Goal: Task Accomplishment & Management: Complete application form

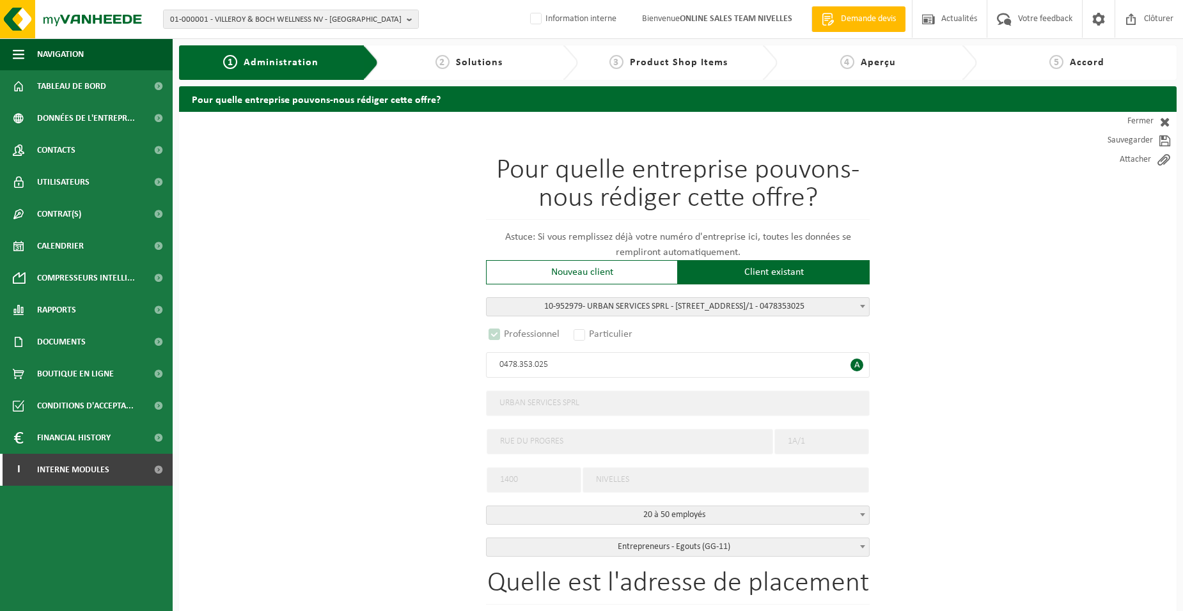
select select "C"
select select "11"
click at [105, 479] on span "Interne modules" at bounding box center [73, 470] width 72 height 32
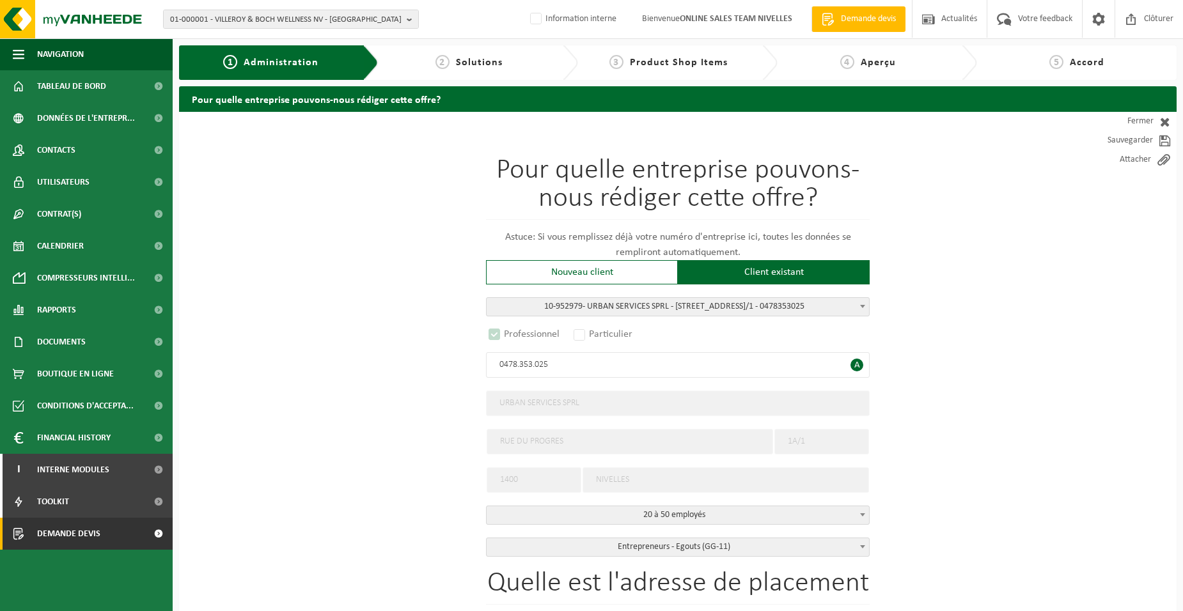
click at [95, 535] on span "Demande devis" at bounding box center [68, 534] width 63 height 32
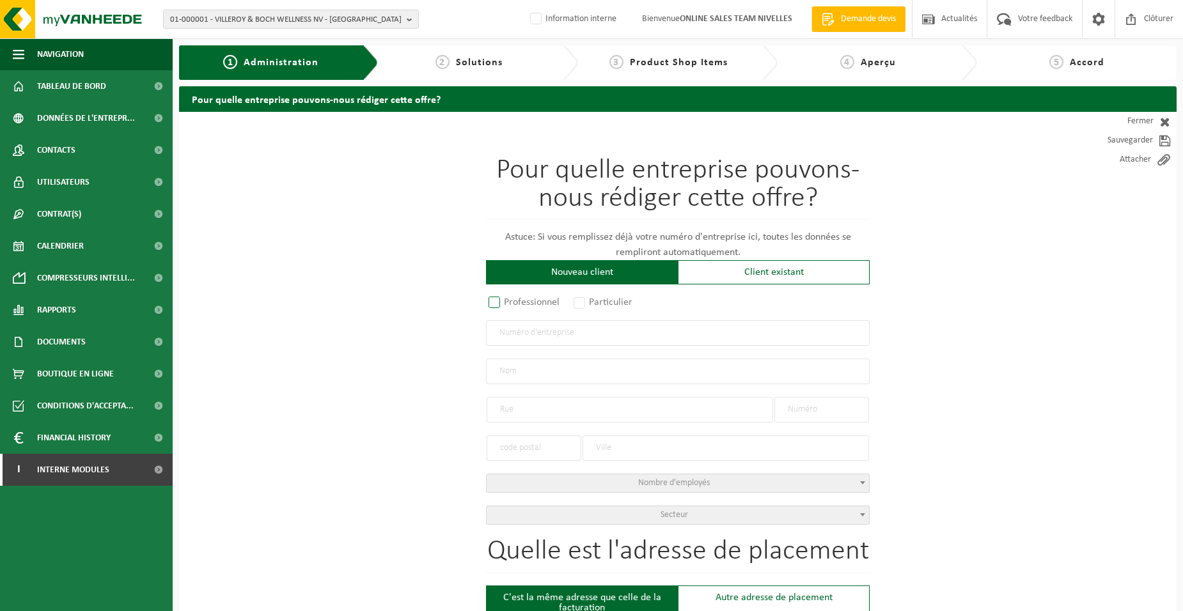
click at [529, 302] on label "Professionnel" at bounding box center [524, 302] width 77 height 18
click at [515, 302] on input "Professionnel" at bounding box center [511, 303] width 8 height 8
radio input "true"
click at [533, 338] on input "text" at bounding box center [678, 333] width 384 height 26
type input "0809915554"
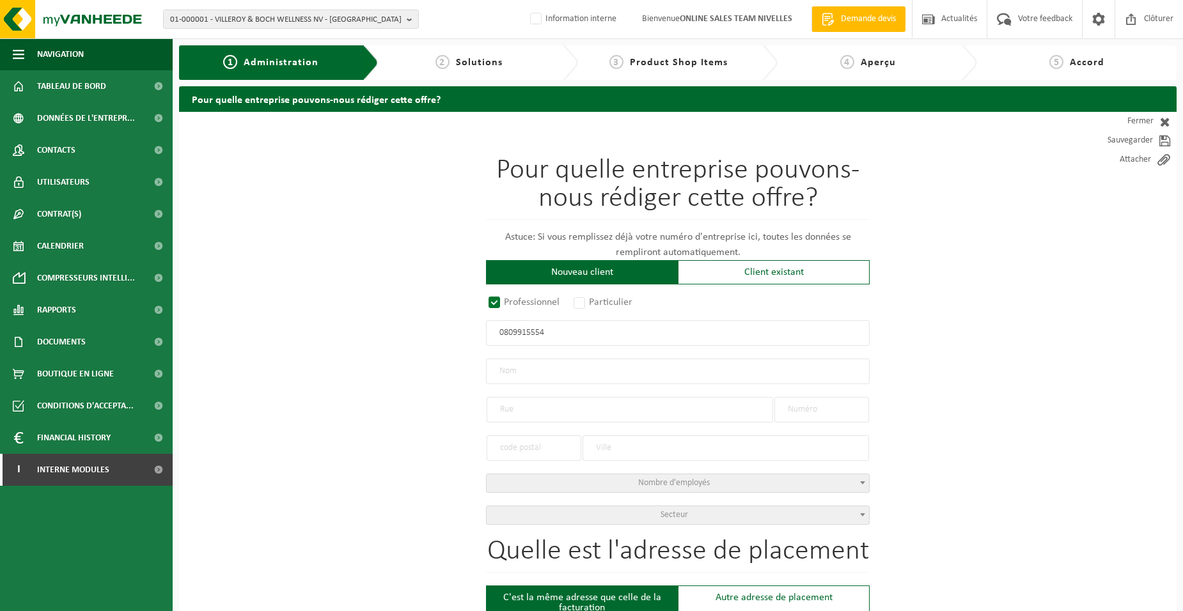
radio input "true"
type input "0809915554"
type input "GRIFFI, VINCENT"
type input "RUE DU GOUTTEUX"
type input "7"
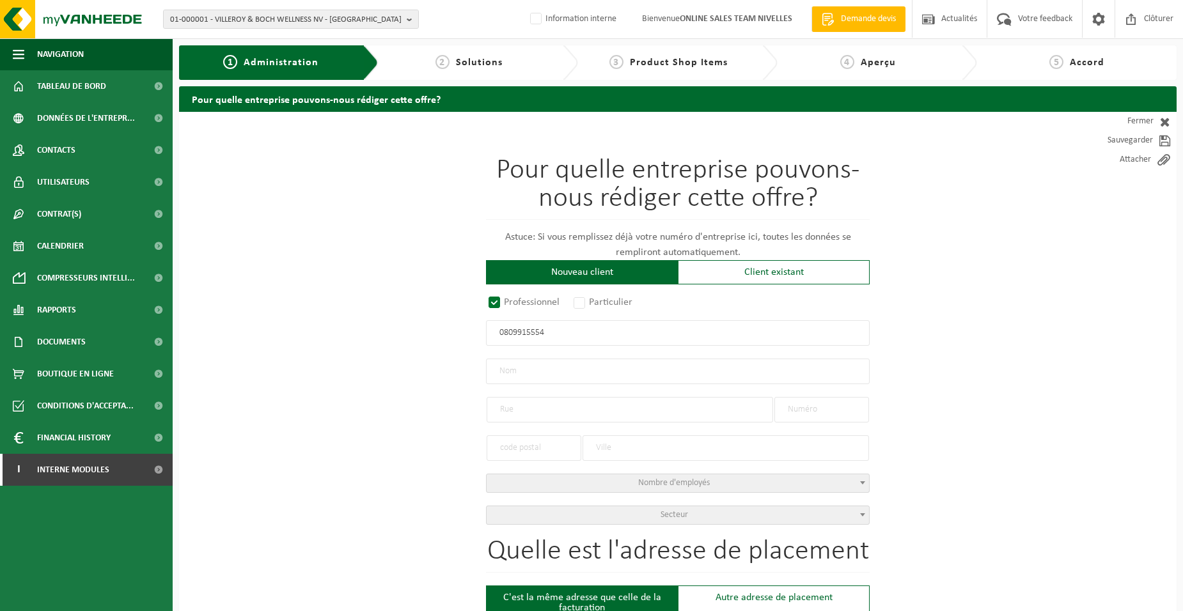
type input "7090"
type input "BRAINE-LE-COMTE"
select select "D"
type input "[PERSON_NAME]"
type input "RUE DU GOUTTEUX"
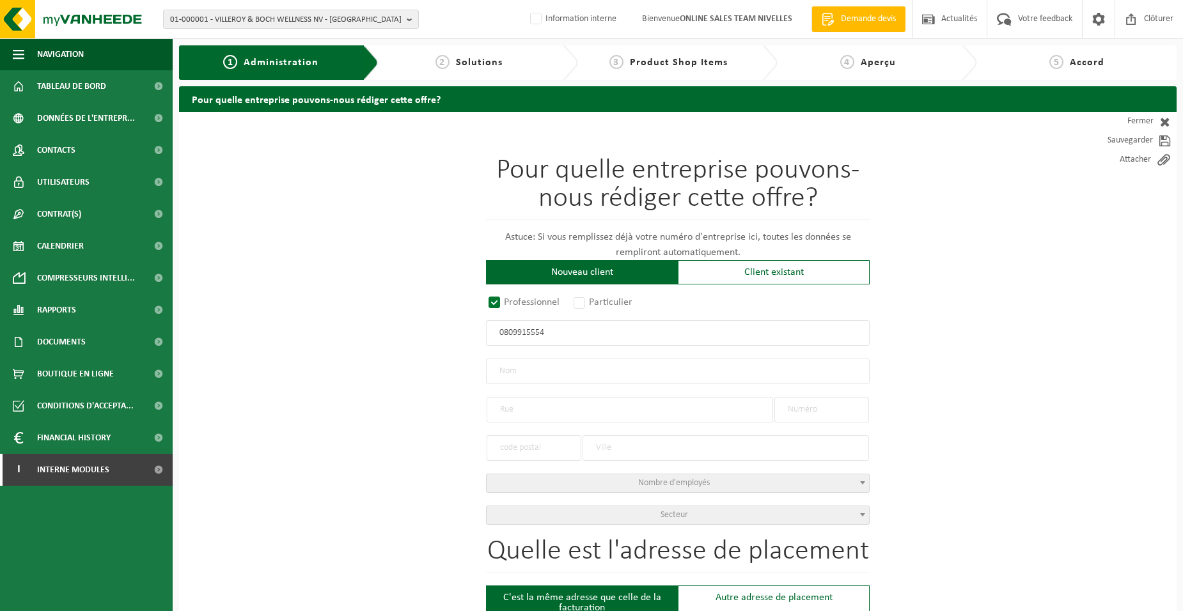
type input "7"
type input "7090"
type input "BRAINE-LE-COMTE"
type input "2348658228"
type input "0809915554"
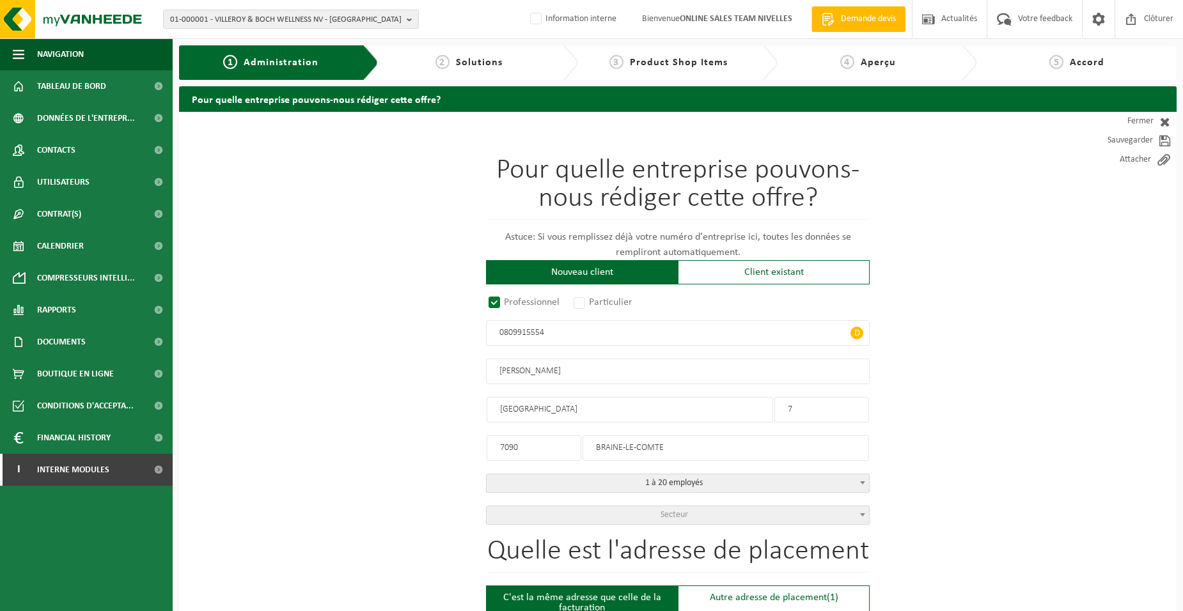
click at [557, 449] on input "7090" at bounding box center [534, 448] width 95 height 26
drag, startPoint x: 557, startPoint y: 449, endPoint x: 539, endPoint y: 444, distance: 18.6
click at [539, 444] on input "7090" at bounding box center [534, 448] width 95 height 26
type input "7090"
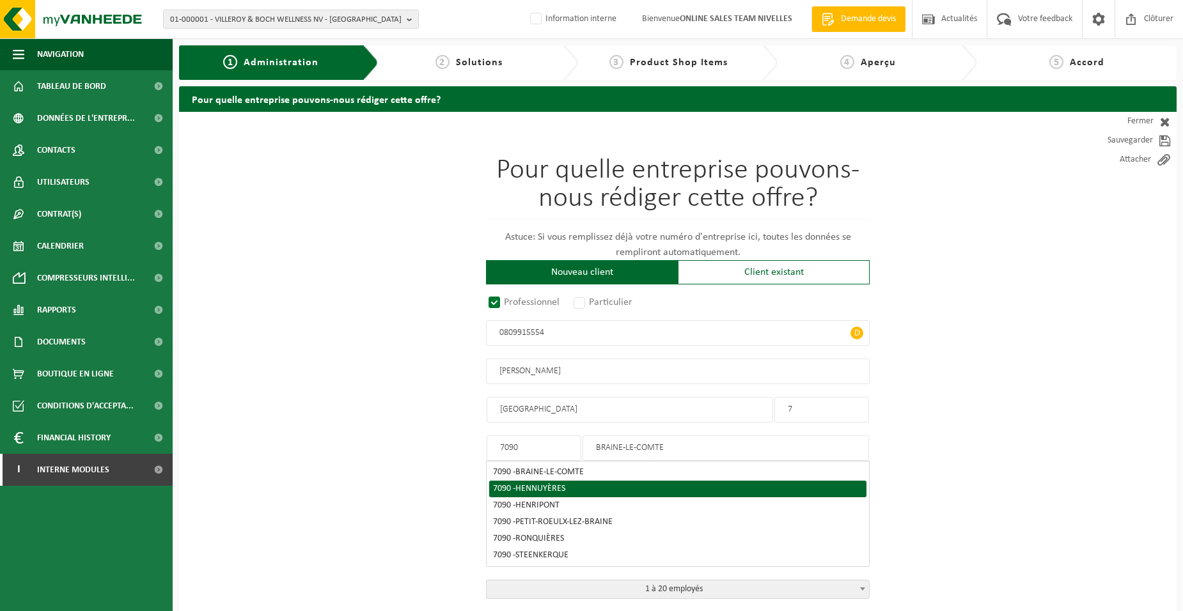
click at [530, 490] on span "HENNUYÈRES" at bounding box center [540, 489] width 50 height 10
type input "HENNUYÈRES"
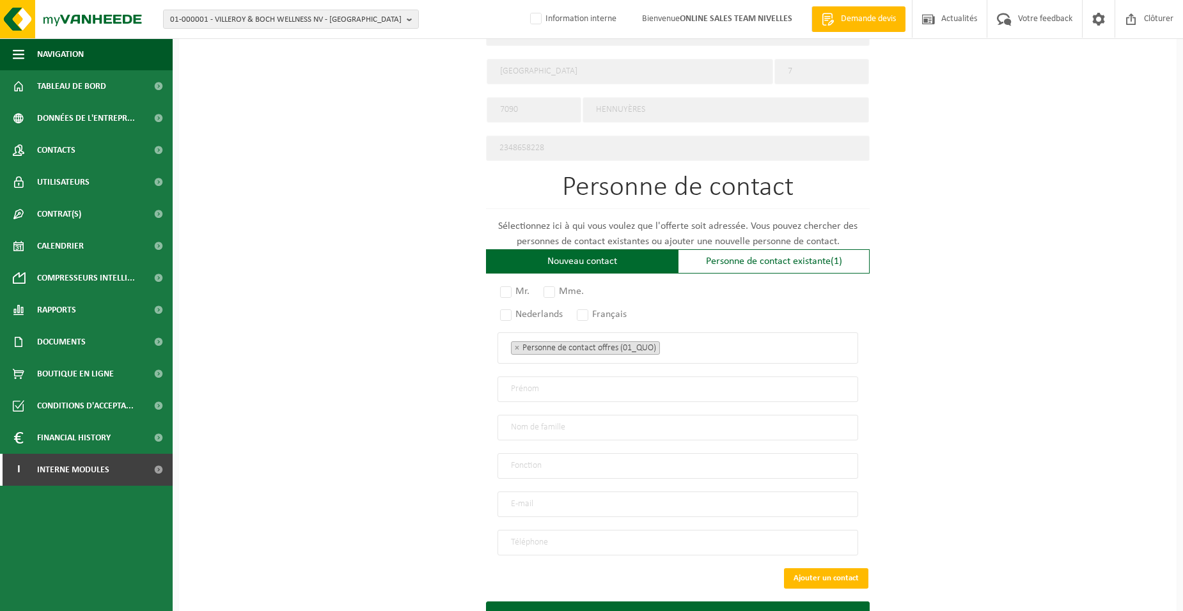
scroll to position [666, 0]
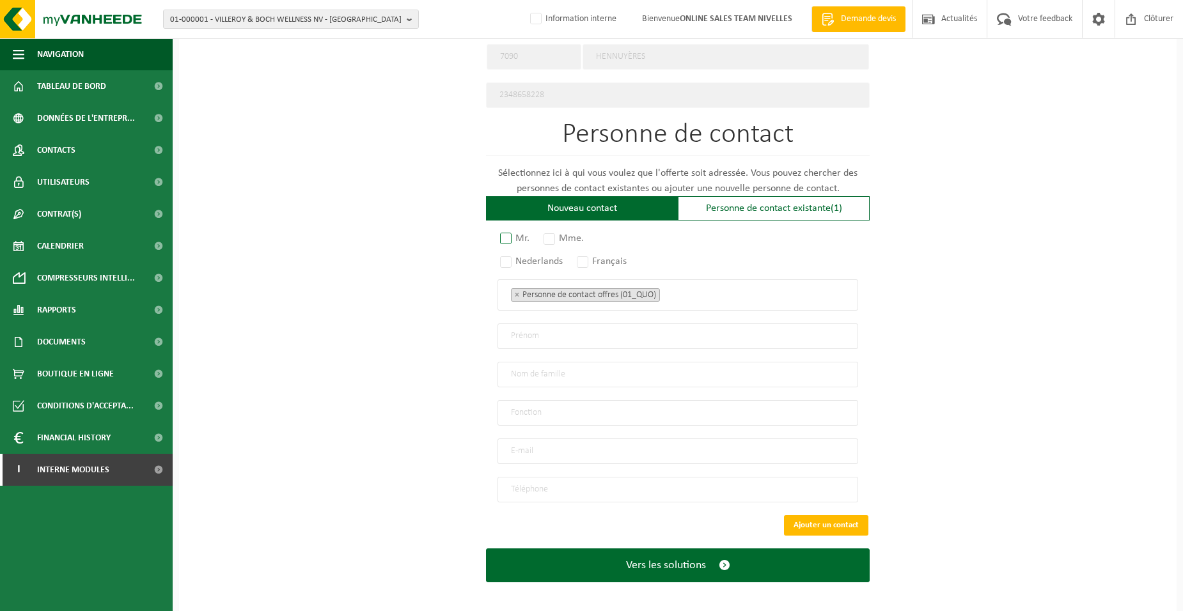
click at [510, 230] on label "Mr." at bounding box center [515, 239] width 36 height 18
radio input "true"
click at [586, 253] on label "Français" at bounding box center [602, 262] width 56 height 18
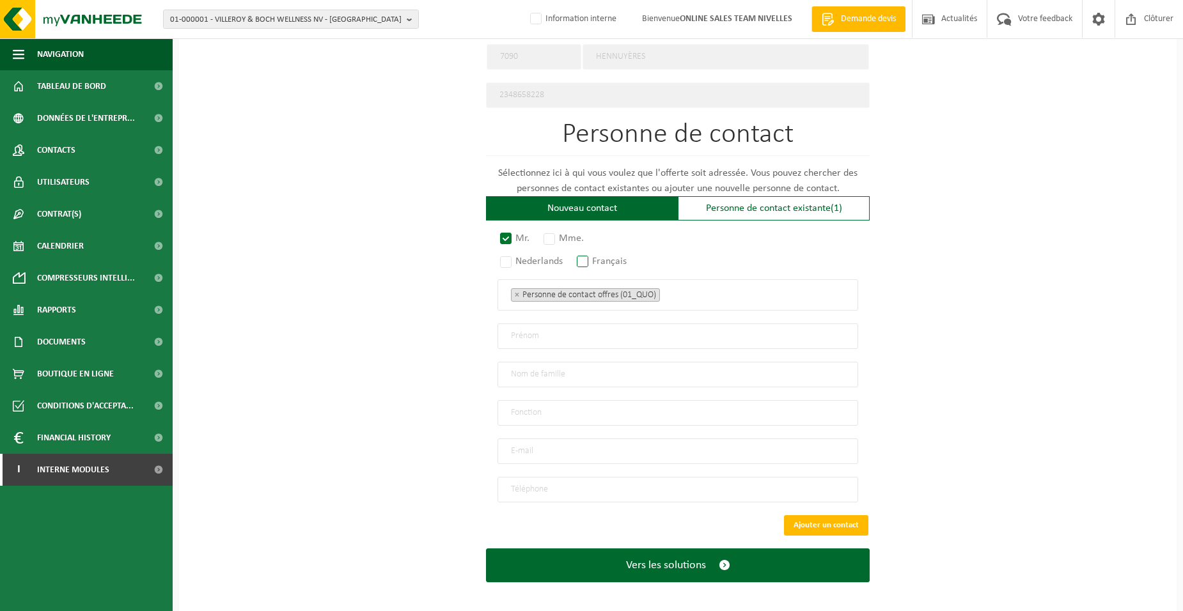
radio input "true"
click at [697, 292] on ul "× Personne de contact offres (01_QUO)" at bounding box center [678, 294] width 334 height 17
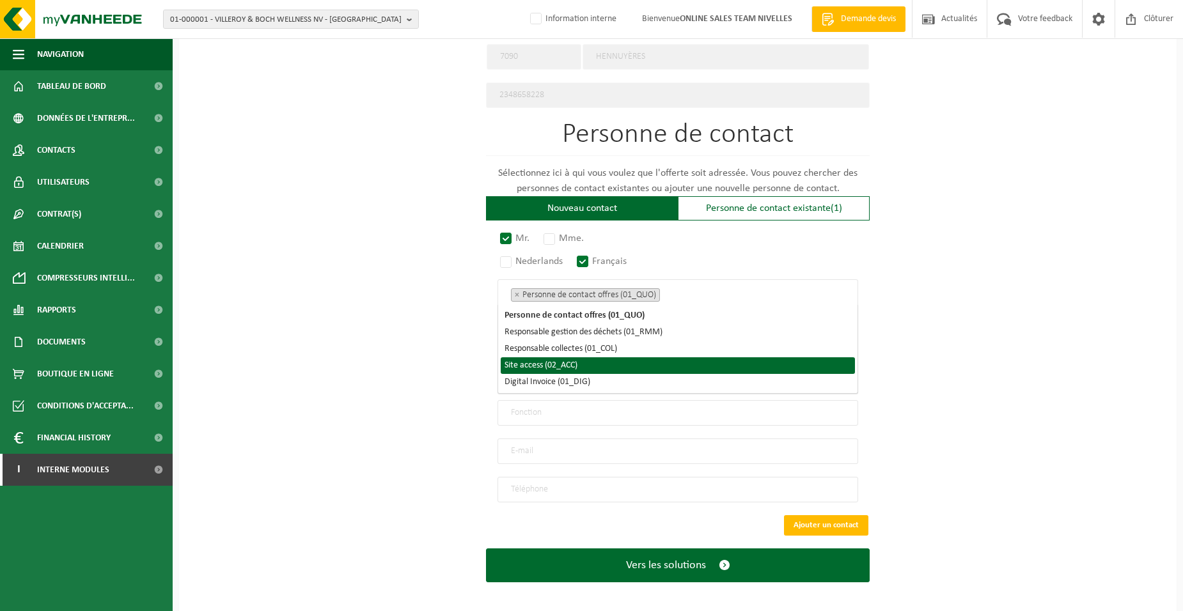
click at [602, 362] on li "Site access (02_ACC)" at bounding box center [678, 365] width 354 height 17
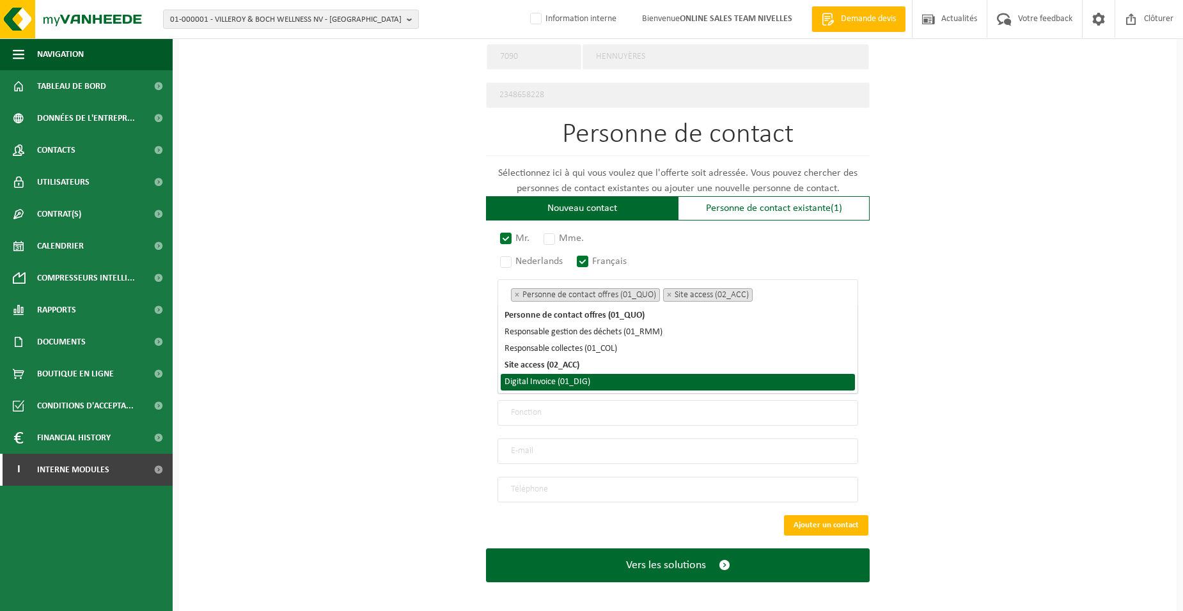
click at [598, 381] on li "Digital Invoice (01_DIG)" at bounding box center [678, 382] width 354 height 17
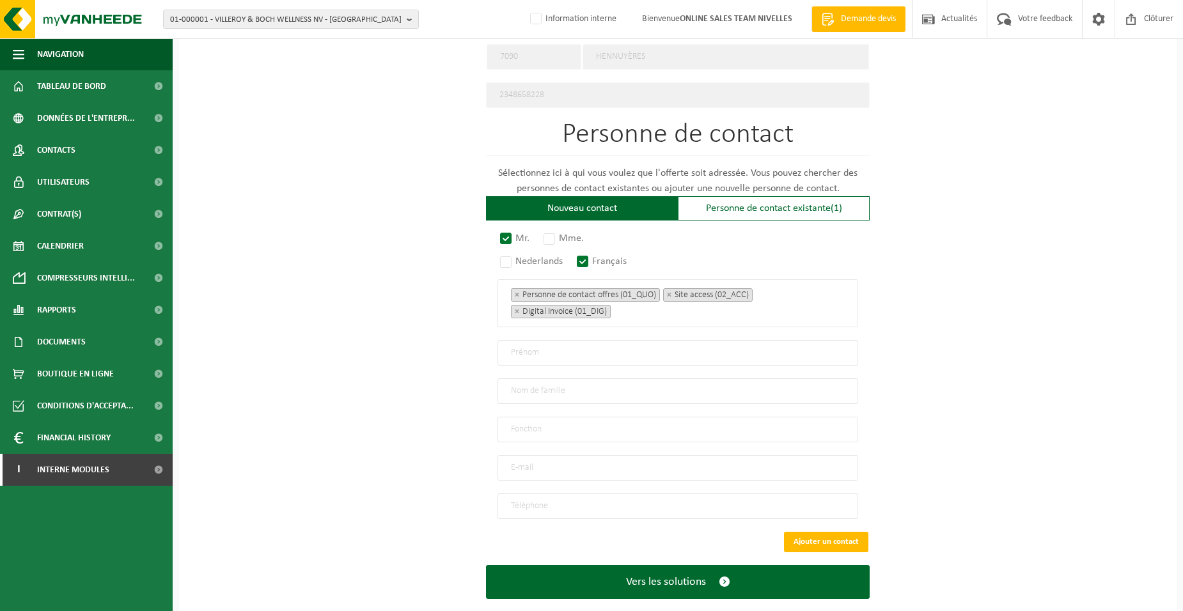
click at [436, 370] on div "Pour quelle entreprise pouvons-nous rédiger cette offre? Astuce: Si vous rempli…" at bounding box center [677, 38] width 997 height 1185
click at [533, 348] on input "text" at bounding box center [677, 353] width 361 height 26
type input "VINCENT"
click at [517, 385] on input "text" at bounding box center [677, 391] width 361 height 26
type input "GRIFFI"
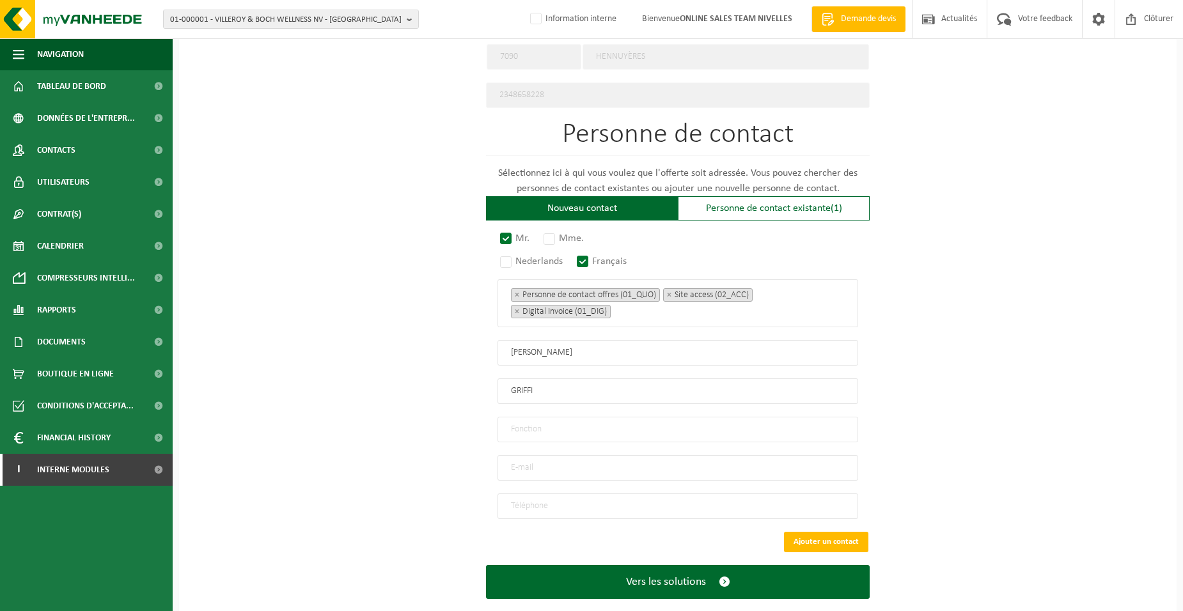
click at [534, 421] on input "text" at bounding box center [677, 430] width 361 height 26
type input "Directeur"
click at [527, 464] on input "email" at bounding box center [677, 468] width 361 height 26
type input "INFO@MY-BAT.BE"
click at [635, 498] on input "tel" at bounding box center [677, 507] width 361 height 26
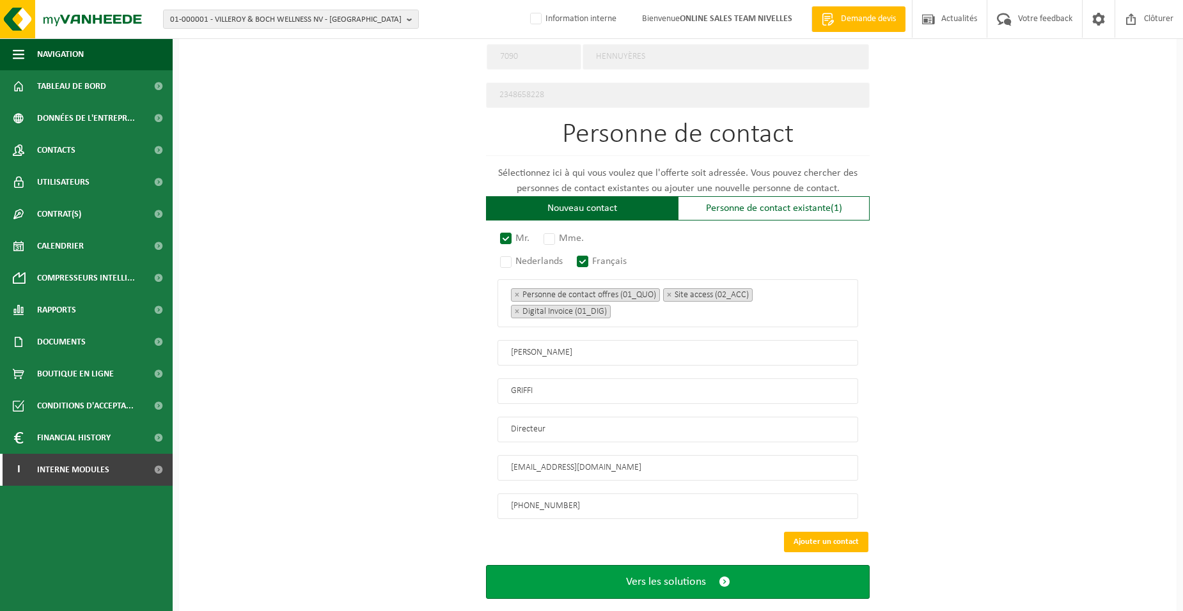
type input "+32 472 44 02 80"
click at [591, 577] on button "Vers les solutions" at bounding box center [678, 582] width 384 height 34
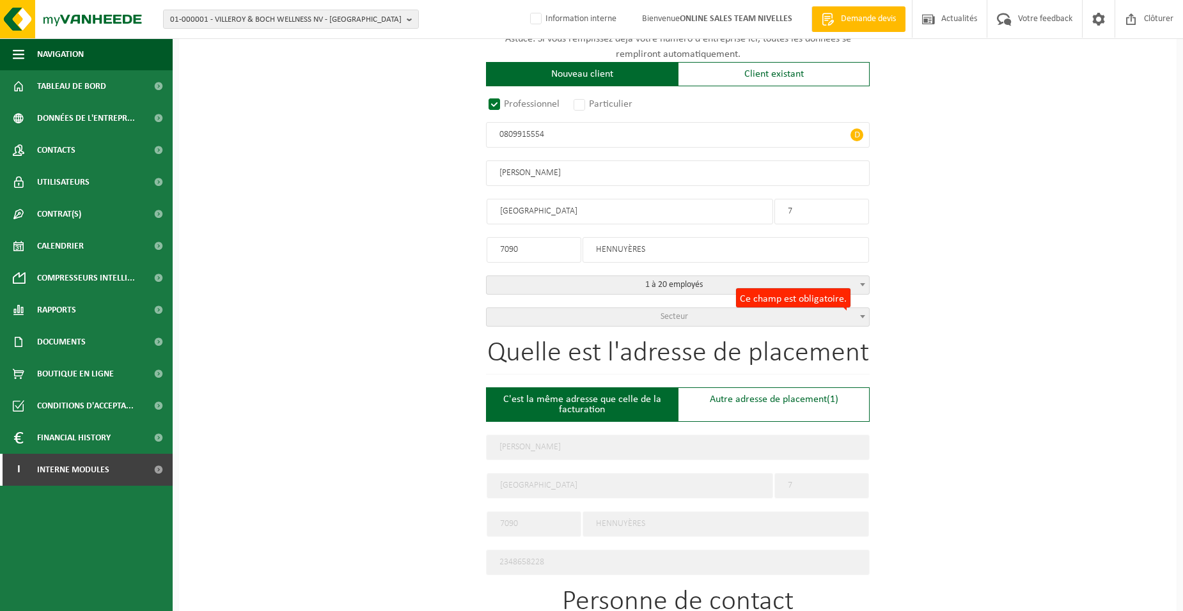
click at [661, 318] on span "Secteur" at bounding box center [673, 317] width 27 height 10
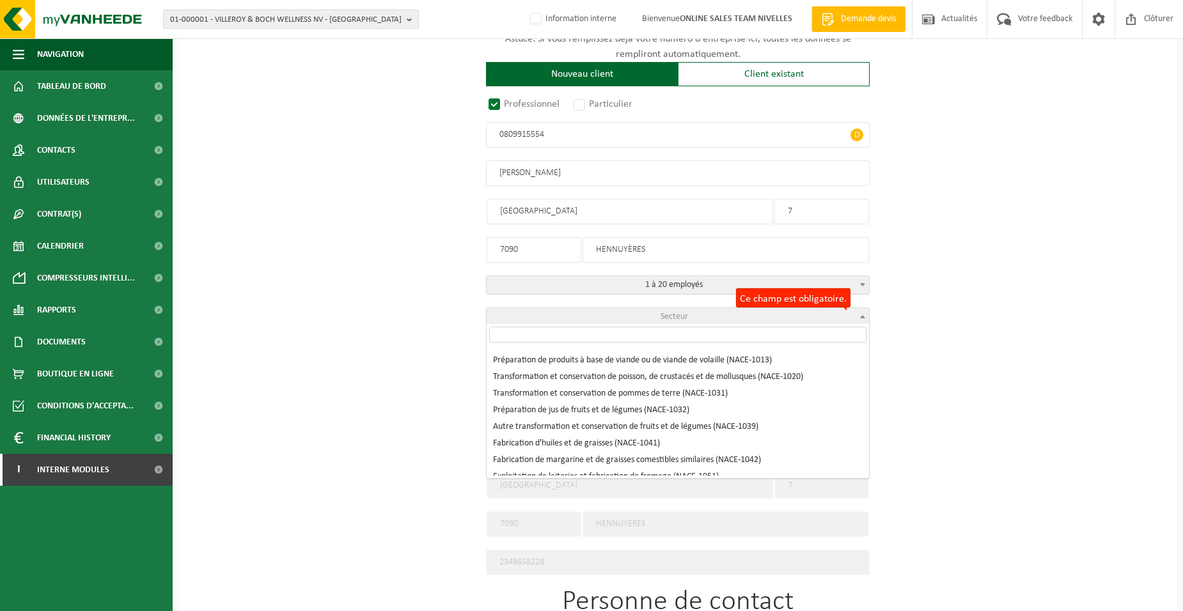
scroll to position [703, 0]
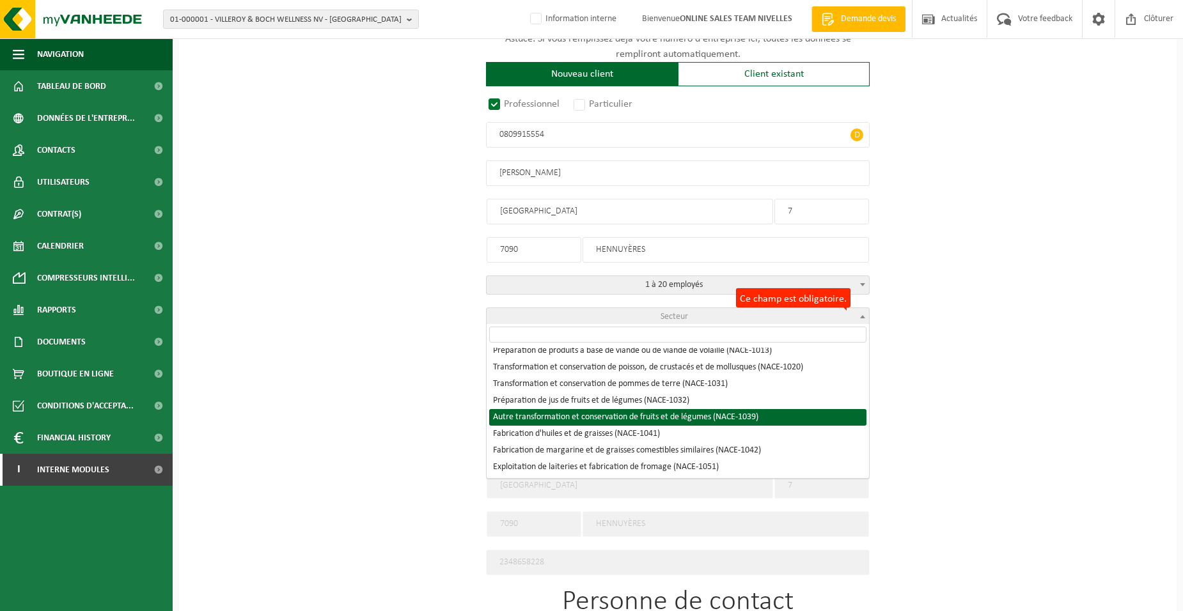
select select "NACE_1039"
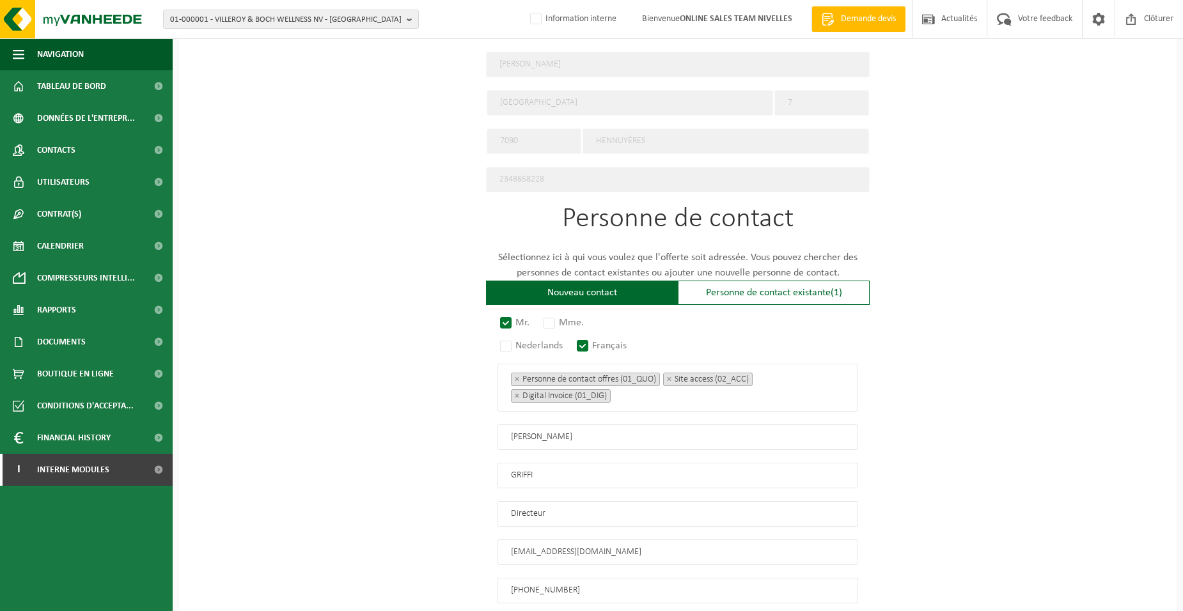
scroll to position [682, 0]
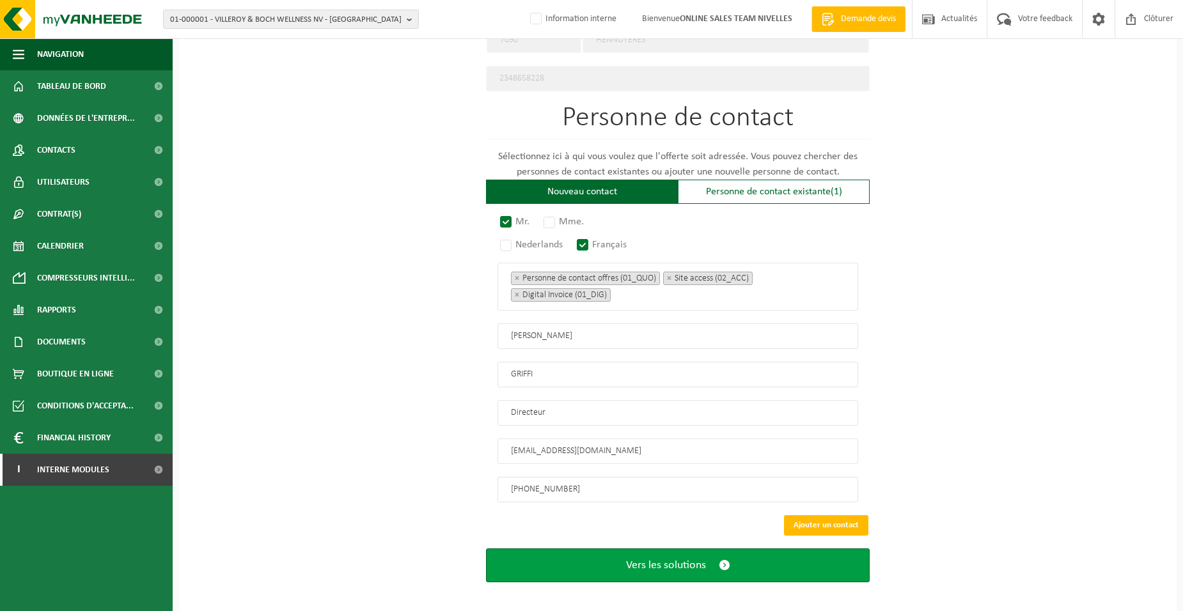
click at [662, 561] on span "Vers les solutions" at bounding box center [666, 565] width 80 height 13
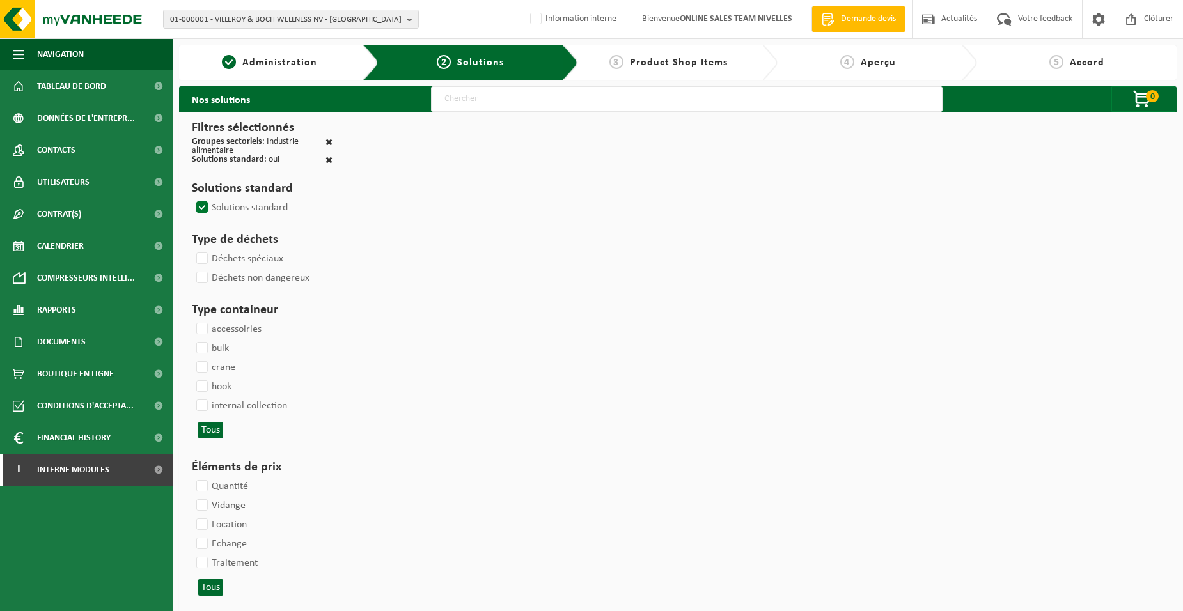
click at [465, 93] on input "text" at bounding box center [686, 99] width 511 height 26
type input "000052"
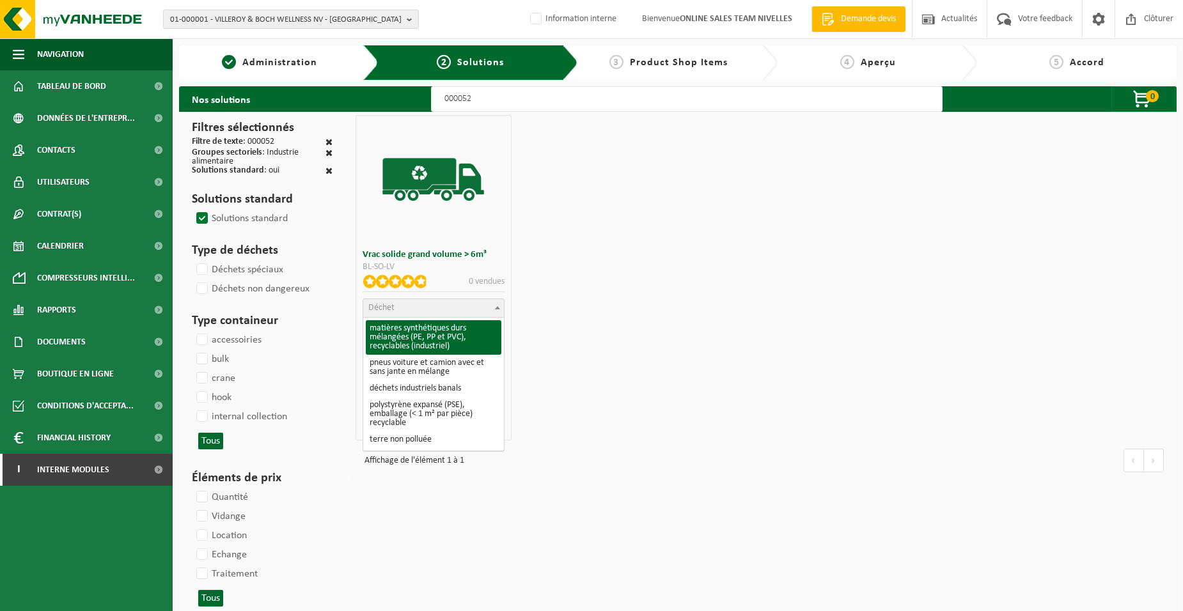
click at [398, 306] on span "Déchet" at bounding box center [433, 308] width 140 height 18
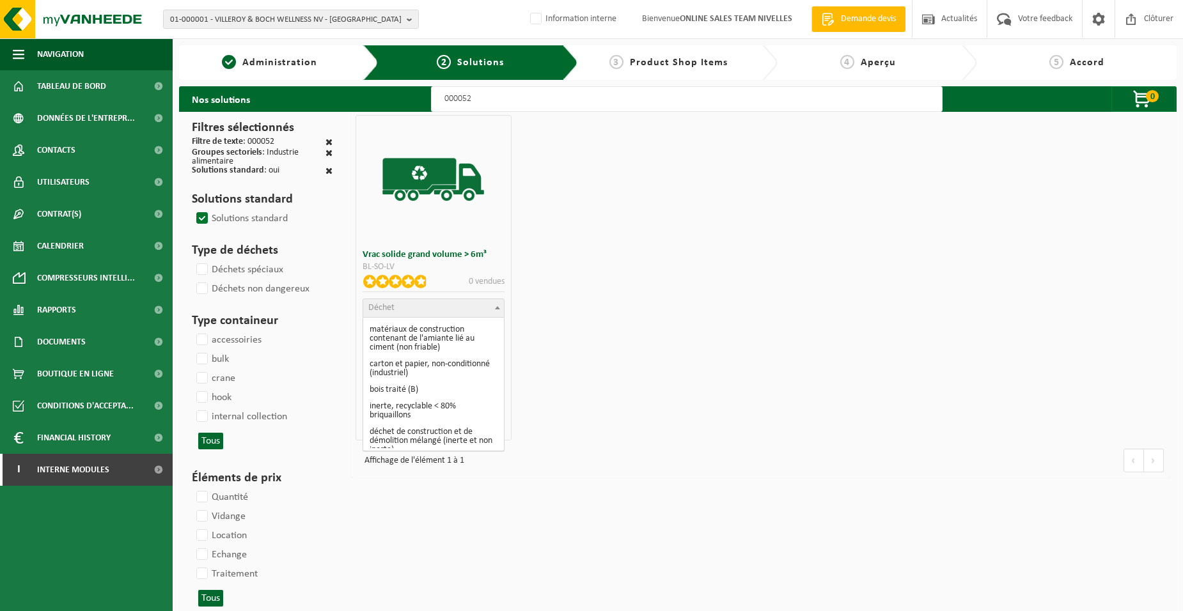
scroll to position [128, 0]
select select "31"
select select
select select "47"
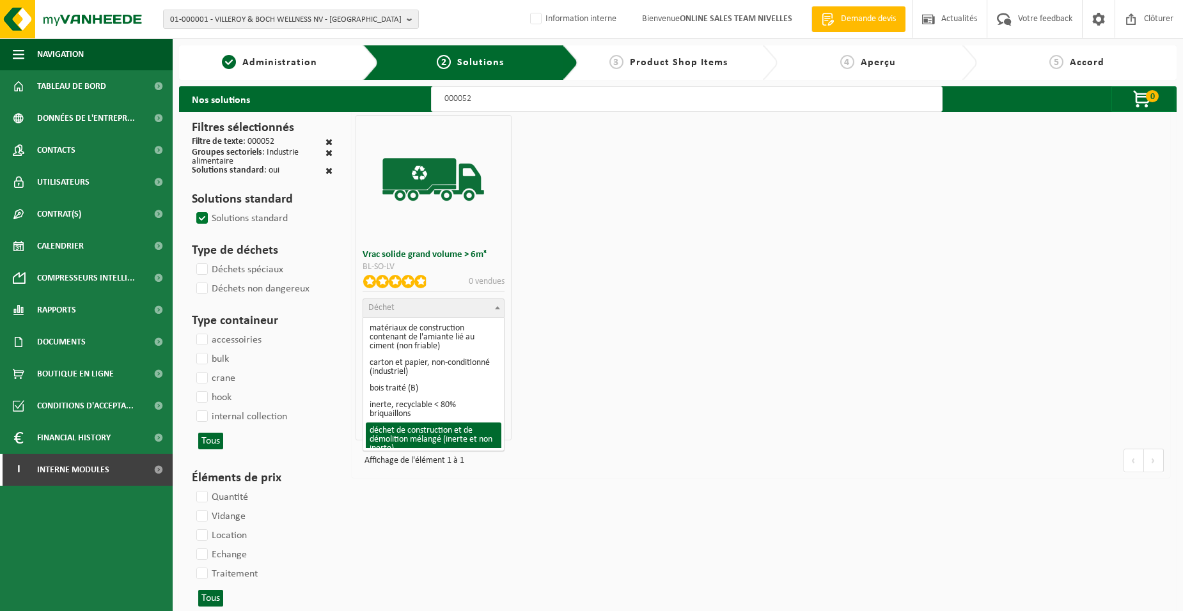
select select "25"
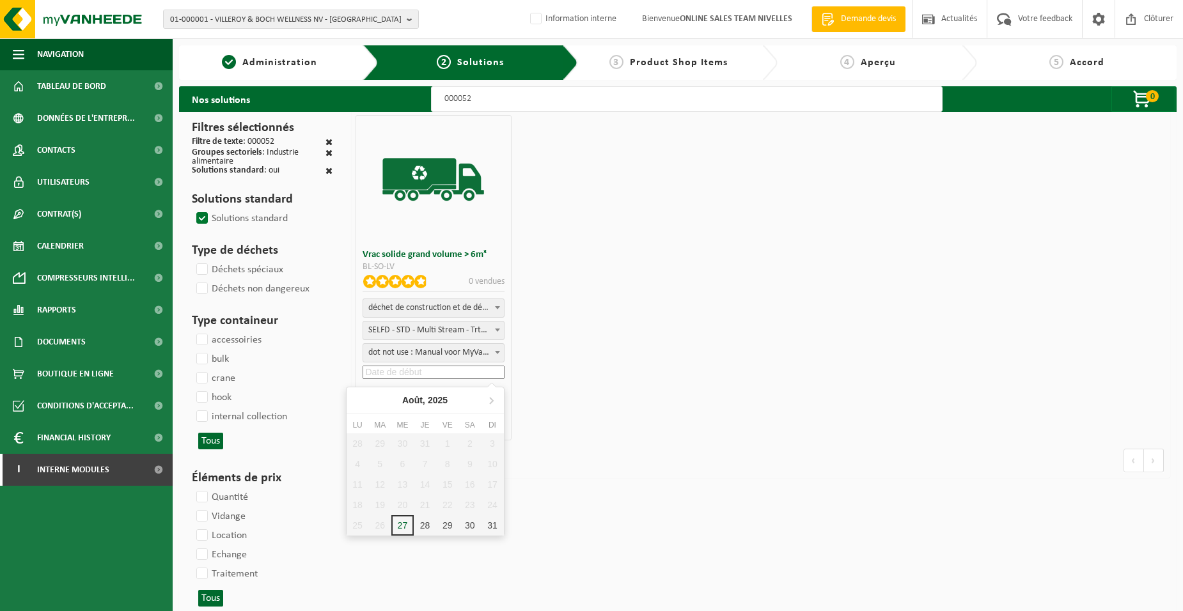
click at [414, 375] on input at bounding box center [432, 372] width 141 height 13
click at [428, 526] on div "28" at bounding box center [425, 525] width 22 height 20
type input "2025-08-28"
click at [432, 431] on button "Ajouter" at bounding box center [435, 423] width 75 height 19
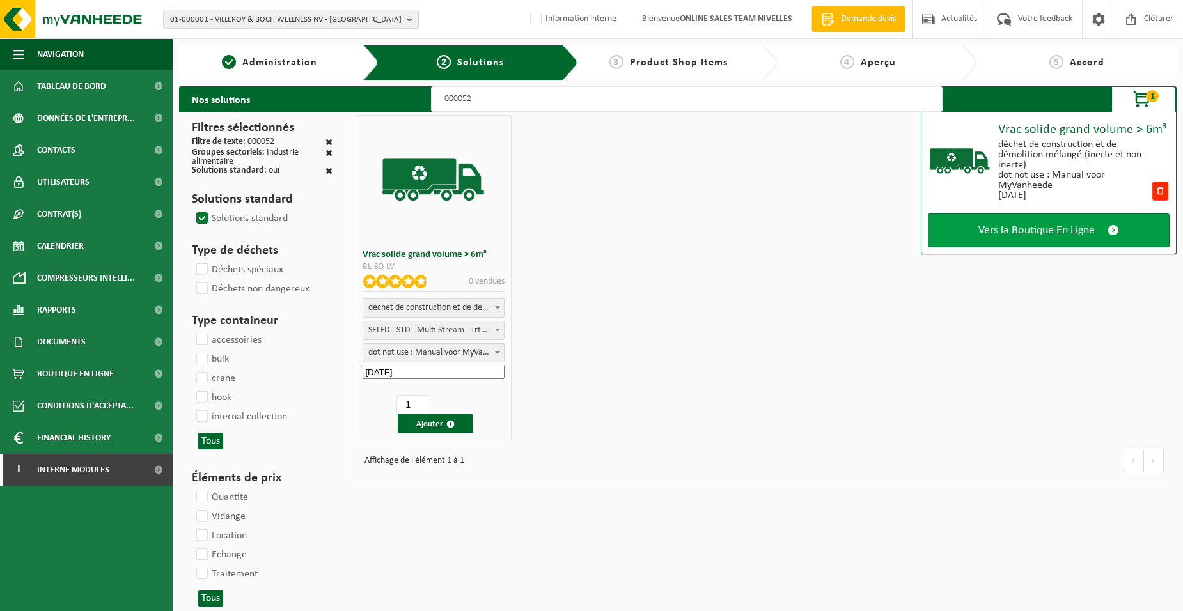
click at [979, 233] on span "Vers la Boutique En Ligne" at bounding box center [1036, 230] width 116 height 13
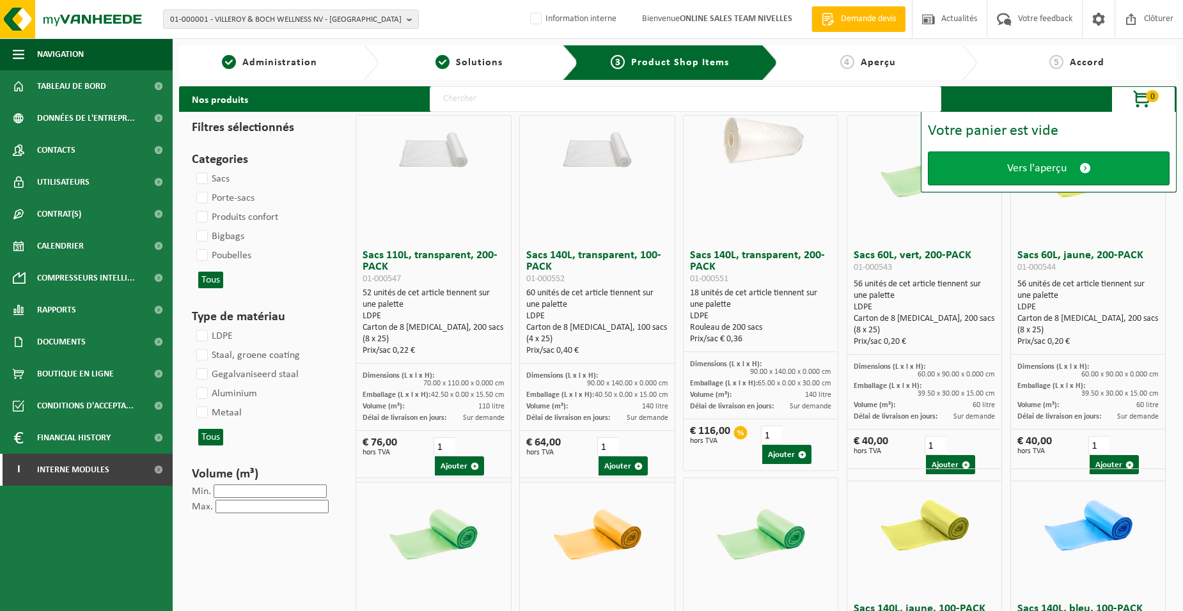
click at [978, 176] on link "Vers l'aperçu" at bounding box center [1049, 169] width 242 height 34
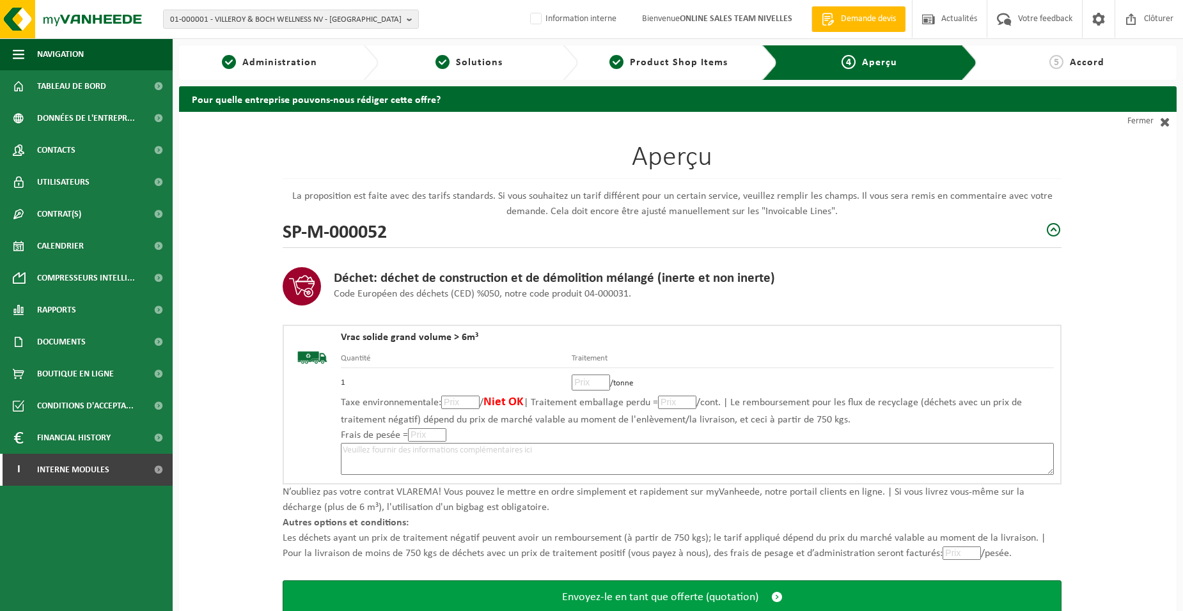
scroll to position [88, 0]
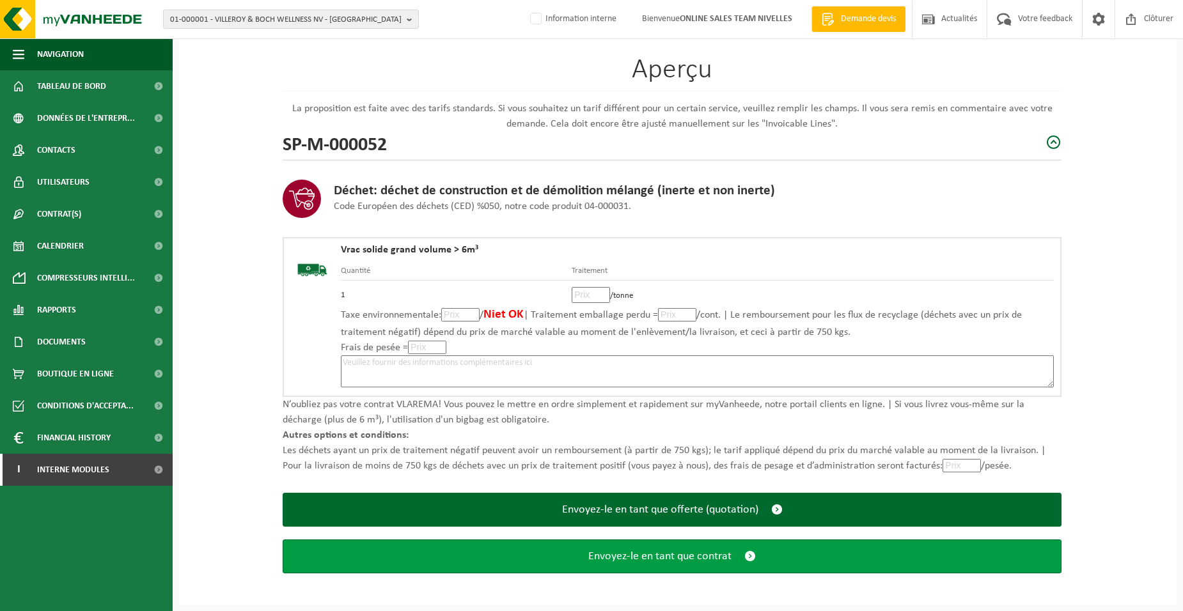
click at [552, 565] on button "Envoyez-le en tant que contrat" at bounding box center [672, 557] width 779 height 34
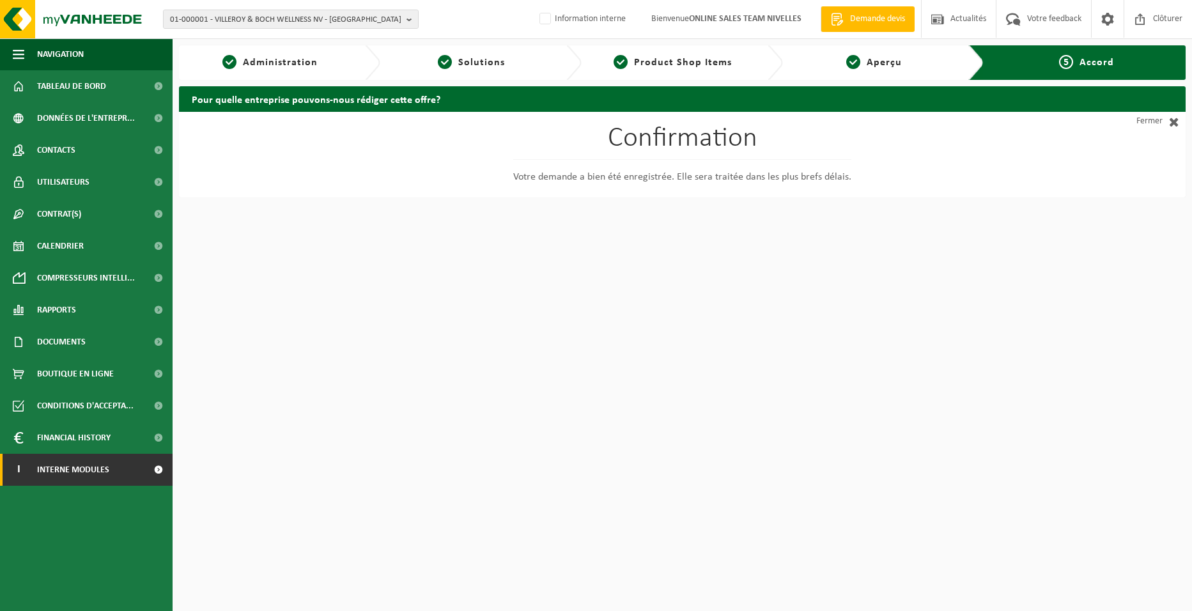
click at [67, 474] on span "Interne modules" at bounding box center [73, 470] width 72 height 32
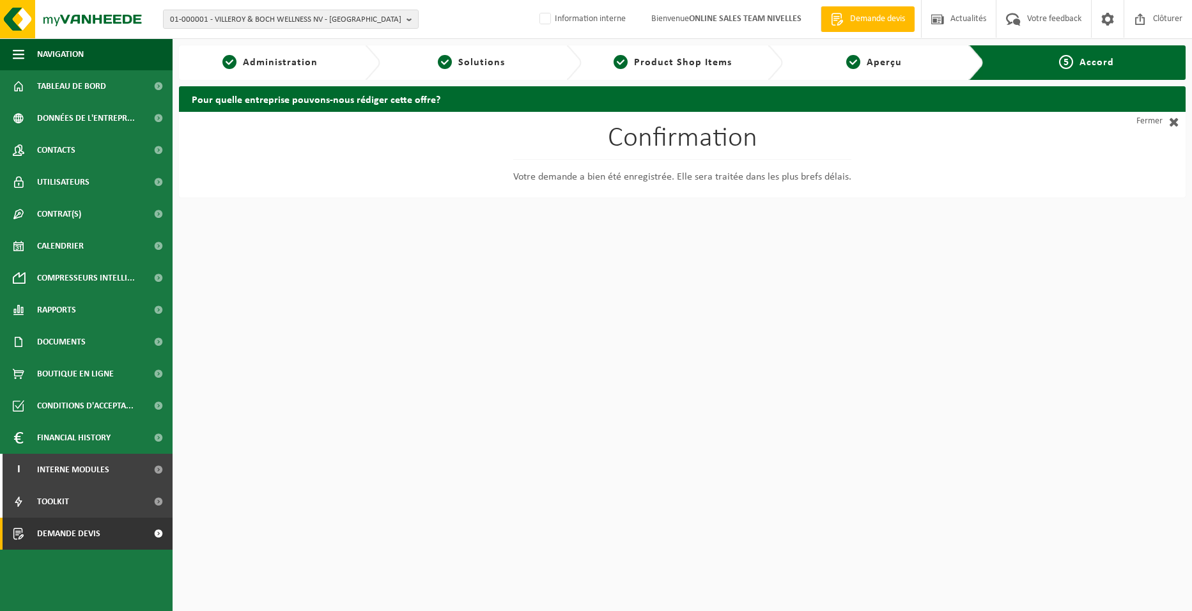
click at [79, 532] on span "Demande devis" at bounding box center [68, 534] width 63 height 32
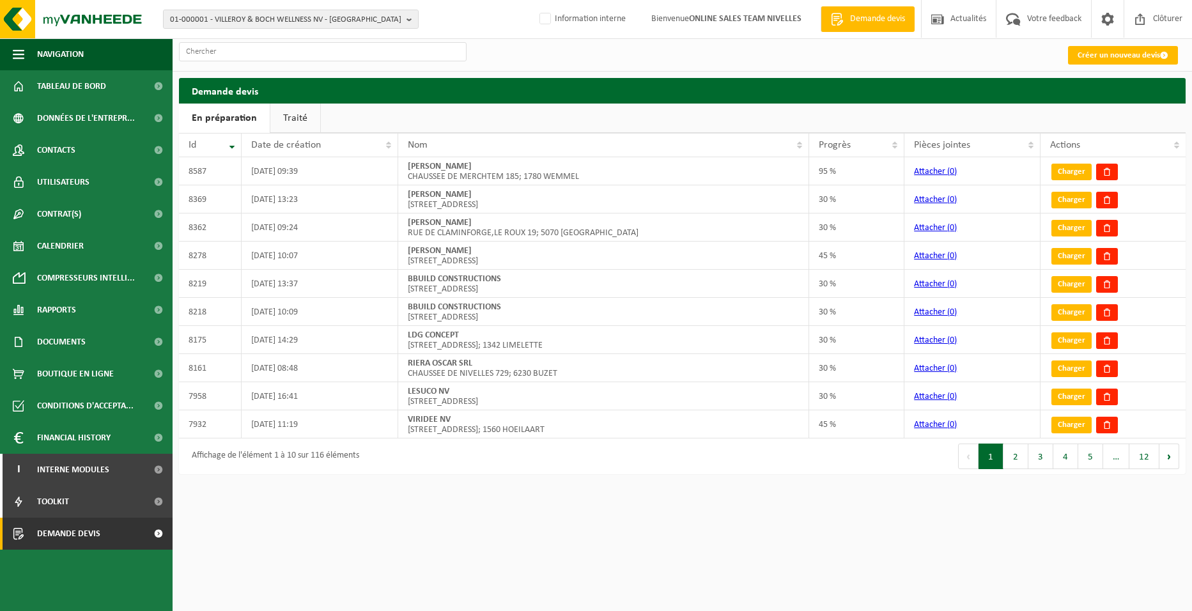
click at [1116, 58] on link "Créer un nouveau devis" at bounding box center [1123, 55] width 110 height 19
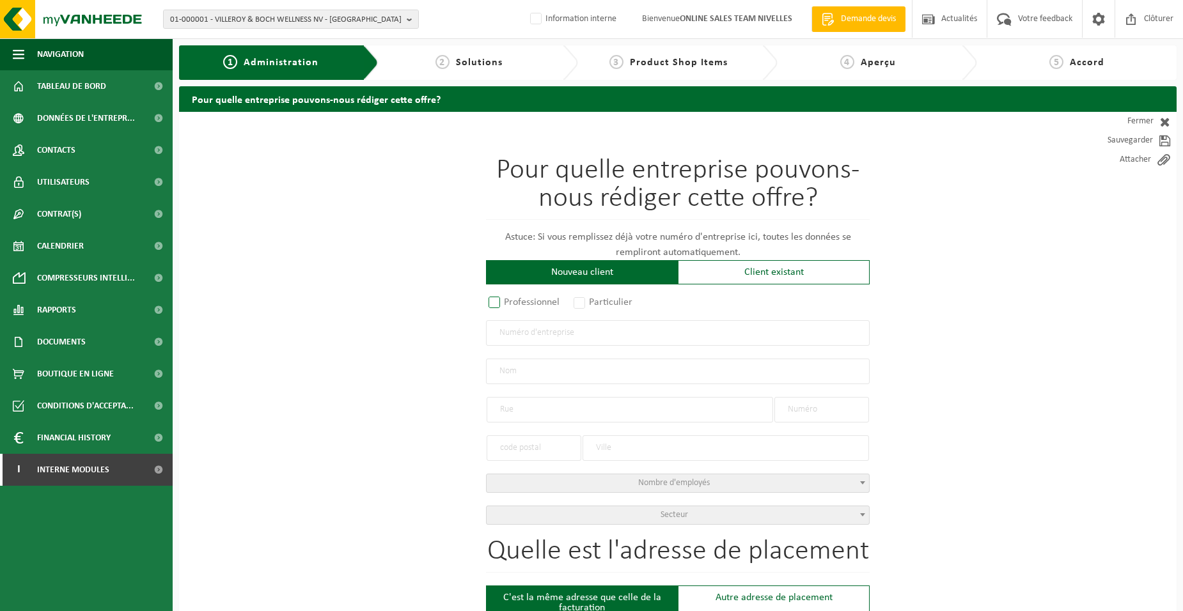
click at [531, 304] on label "Professionnel" at bounding box center [524, 302] width 77 height 18
click at [515, 304] on input "Professionnel" at bounding box center [511, 303] width 8 height 8
radio input "true"
click at [533, 335] on input "text" at bounding box center [678, 333] width 384 height 26
drag, startPoint x: 570, startPoint y: 328, endPoint x: 405, endPoint y: 308, distance: 166.1
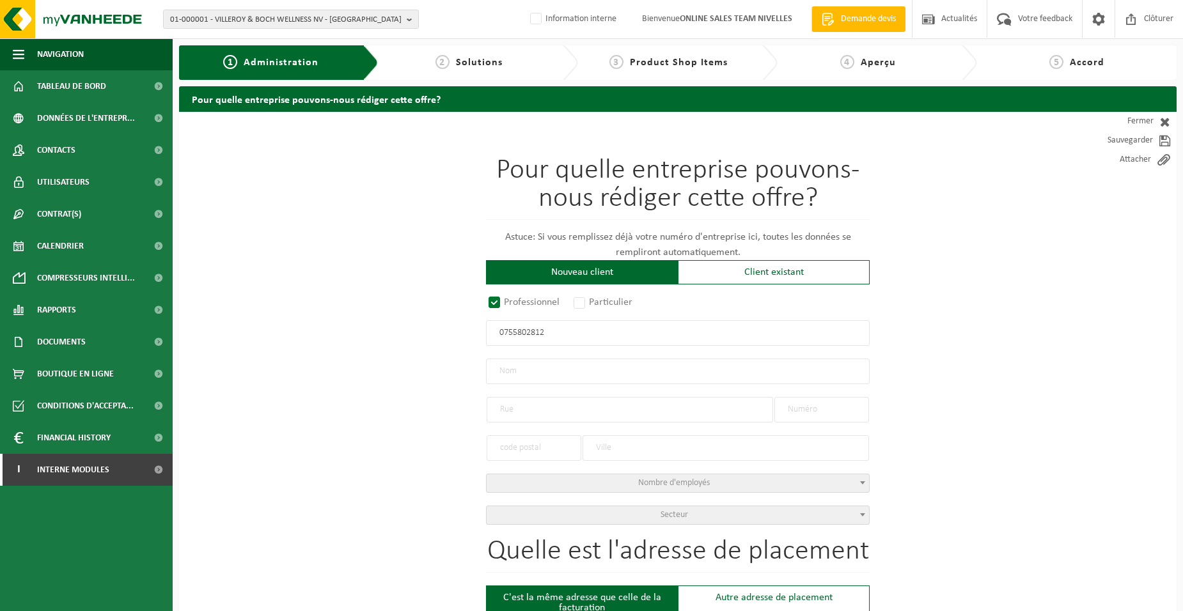
type input "0755802812"
